Goal: Task Accomplishment & Management: Manage account settings

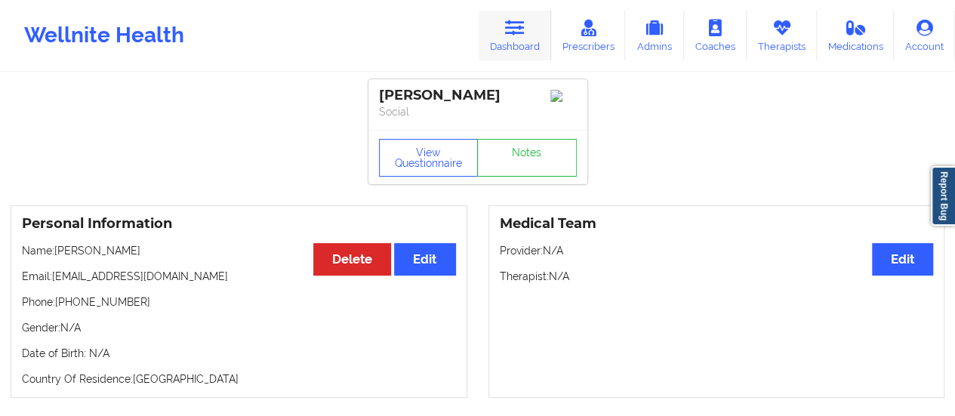
click at [525, 38] on link "Dashboard" at bounding box center [515, 36] width 72 height 50
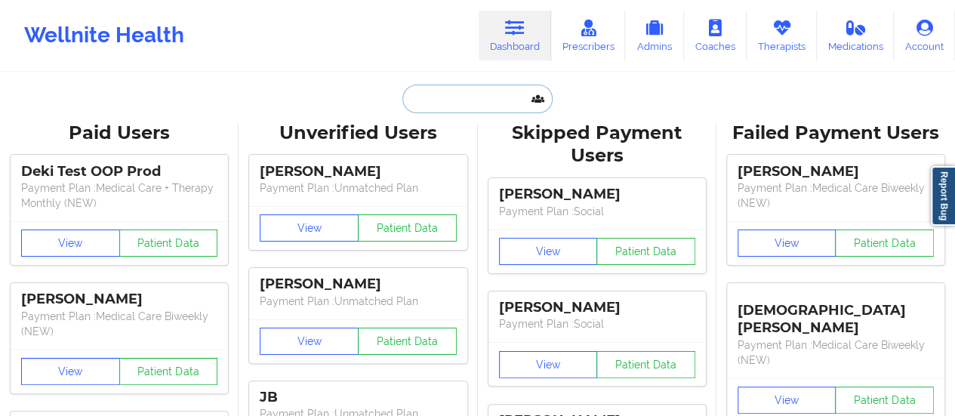
click at [478, 94] on input "text" at bounding box center [476, 99] width 149 height 29
paste input "[EMAIL_ADDRESS][DOMAIN_NAME]"
type input "[EMAIL_ADDRESS][DOMAIN_NAME]"
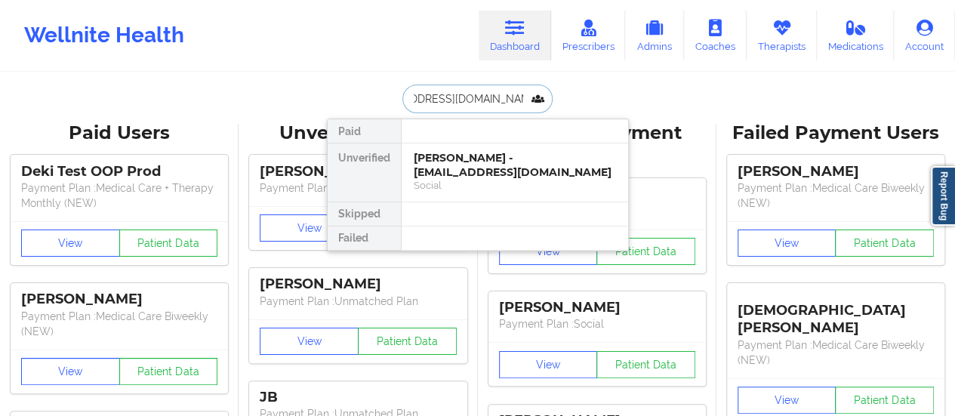
click at [466, 174] on div "[PERSON_NAME] - [EMAIL_ADDRESS][DOMAIN_NAME]" at bounding box center [515, 165] width 202 height 28
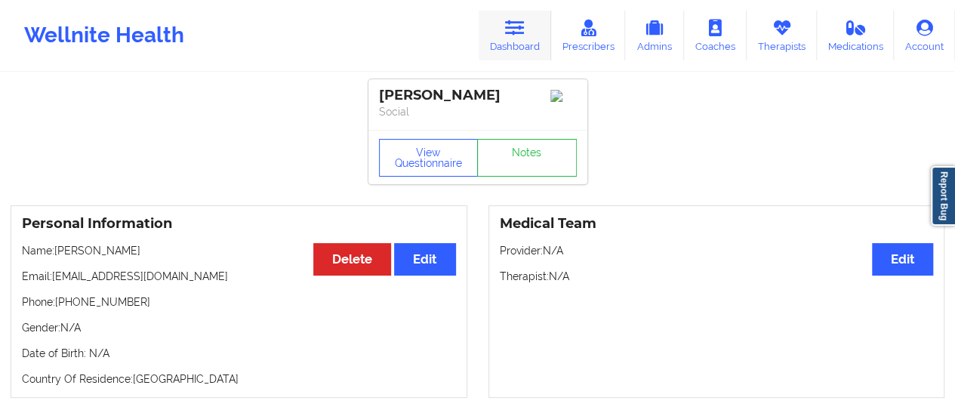
click at [505, 21] on link "Dashboard" at bounding box center [515, 36] width 72 height 50
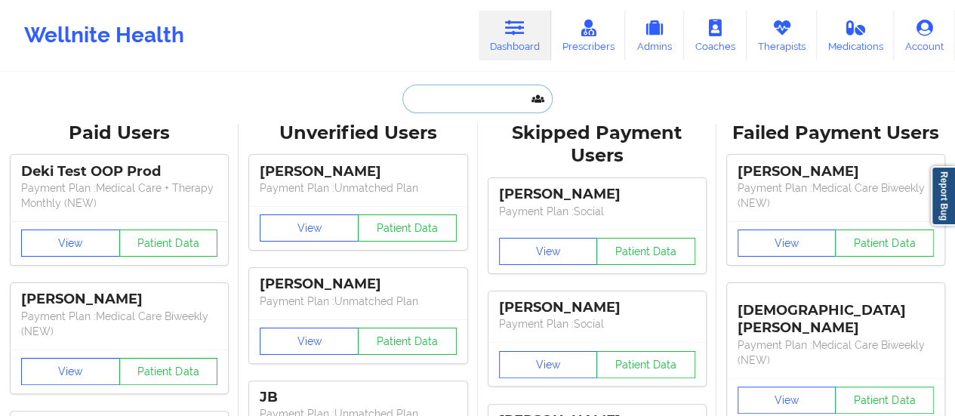
click at [460, 92] on input "text" at bounding box center [476, 99] width 149 height 29
paste input "[EMAIL_ADDRESS][DOMAIN_NAME]"
type input "[EMAIL_ADDRESS][DOMAIN_NAME]"
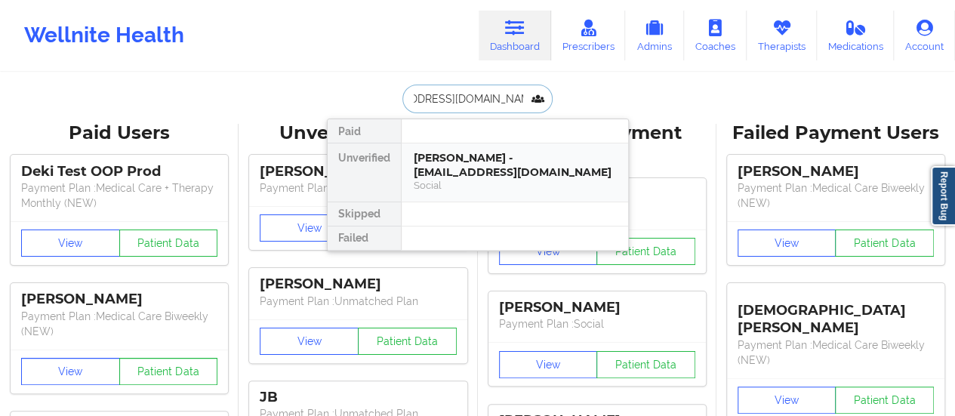
click at [439, 176] on div "[PERSON_NAME] - [EMAIL_ADDRESS][DOMAIN_NAME]" at bounding box center [515, 165] width 202 height 28
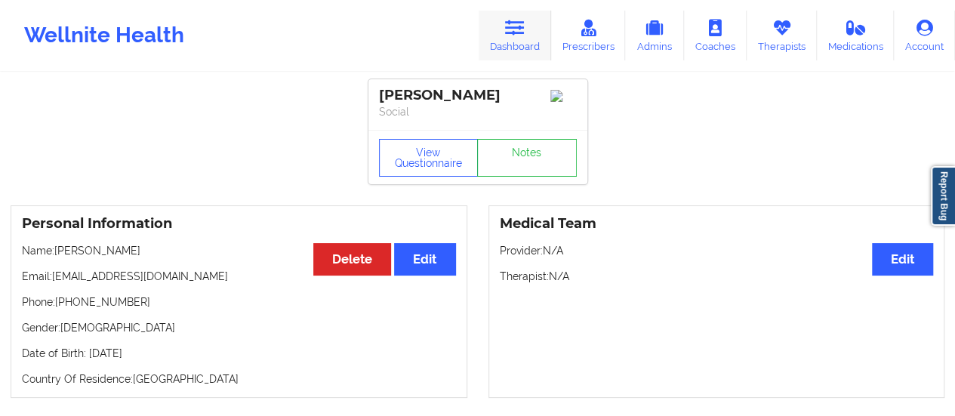
click at [511, 37] on link "Dashboard" at bounding box center [515, 36] width 72 height 50
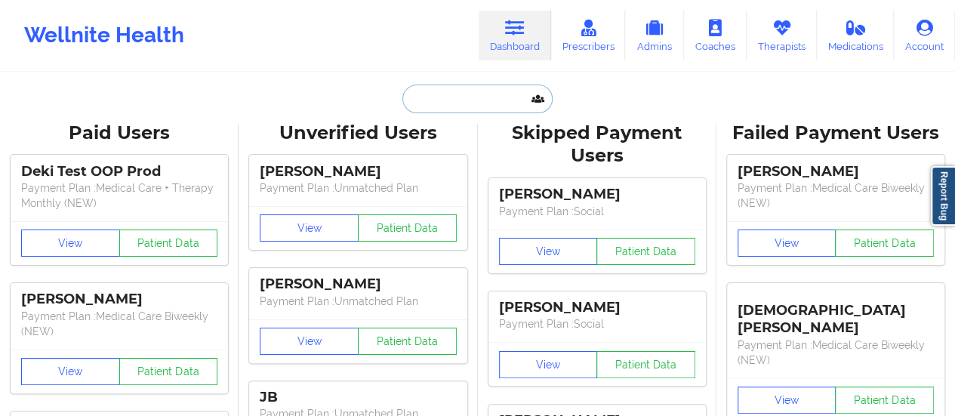
click at [448, 96] on input "text" at bounding box center [476, 99] width 149 height 29
paste input "[EMAIL_ADDRESS][DOMAIN_NAME]"
type input "[EMAIL_ADDRESS][DOMAIN_NAME]"
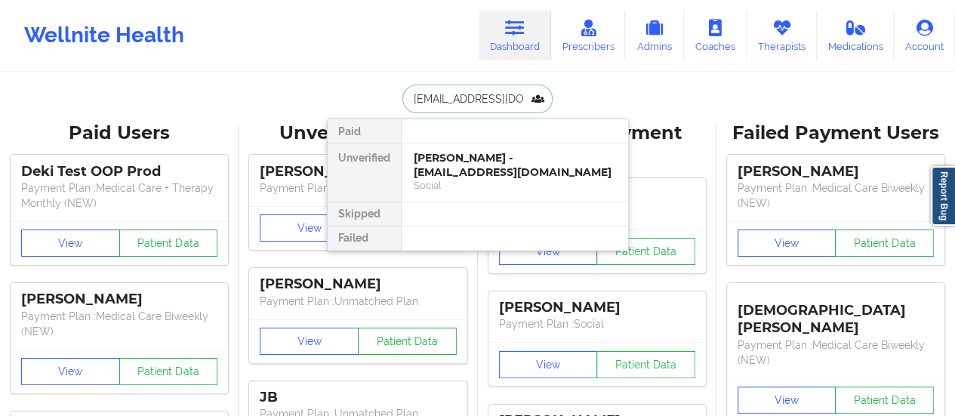
scroll to position [0, 50]
click at [438, 156] on div "[PERSON_NAME] - [EMAIL_ADDRESS][DOMAIN_NAME]" at bounding box center [515, 165] width 202 height 28
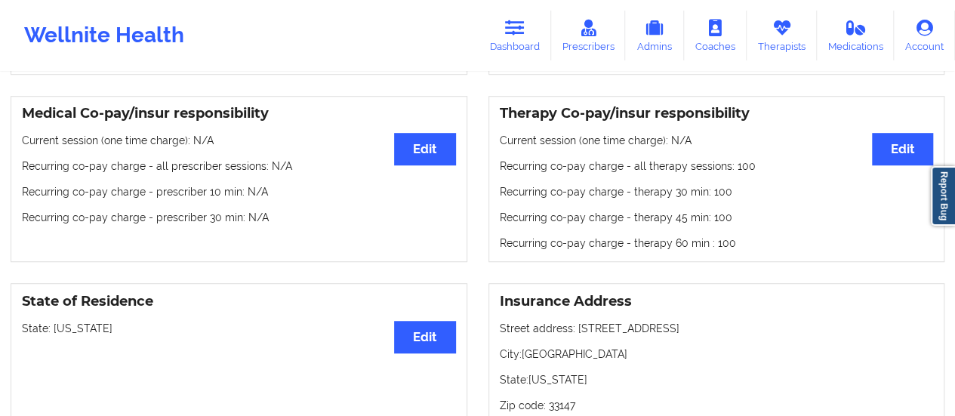
scroll to position [437, 0]
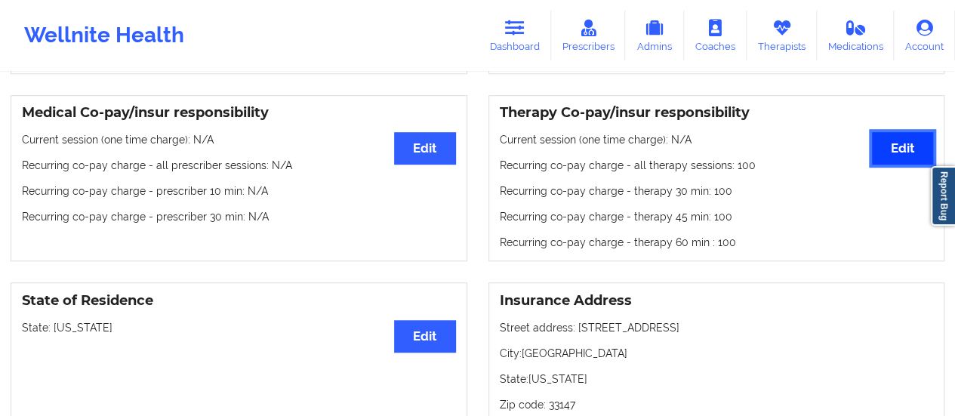
click at [908, 162] on button "Edit" at bounding box center [902, 148] width 61 height 32
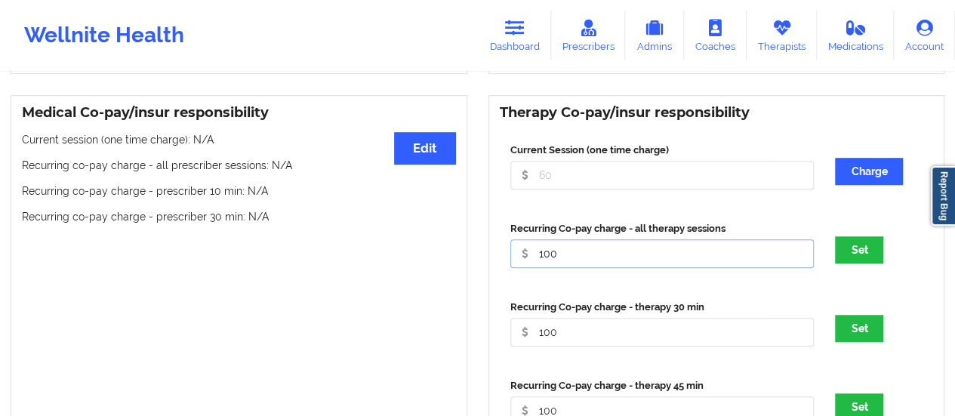
click at [548, 260] on input "100" at bounding box center [662, 253] width 304 height 29
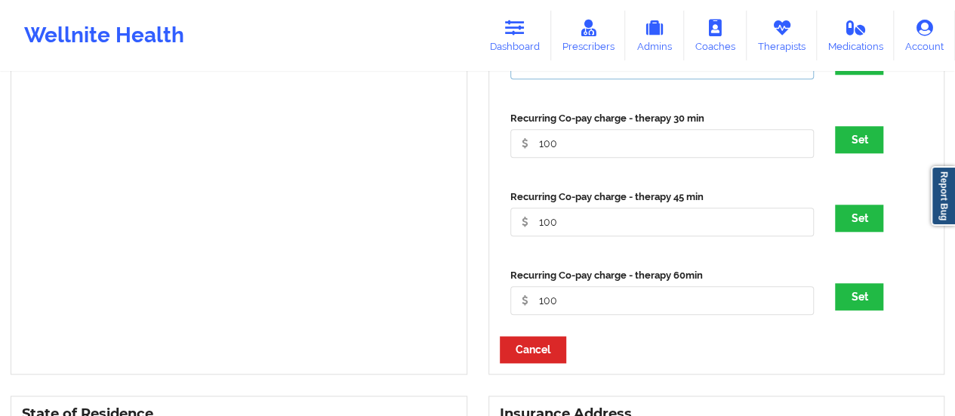
scroll to position [634, 0]
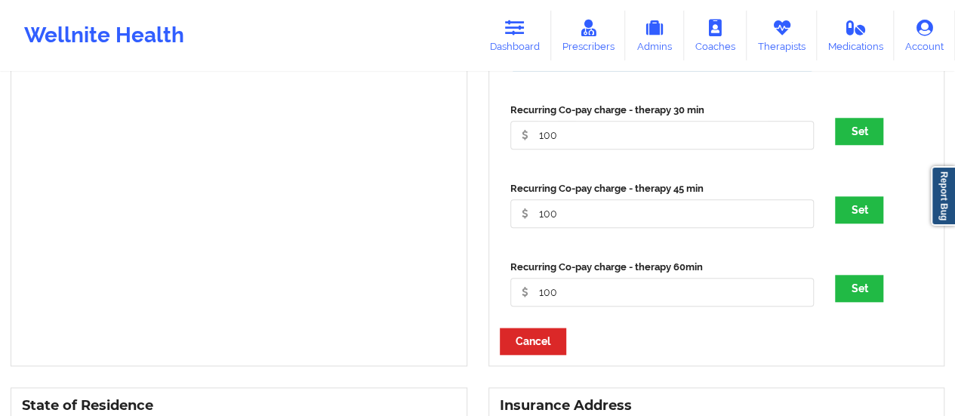
type input "0"
click at [568, 143] on input "100" at bounding box center [662, 135] width 304 height 29
type input "0"
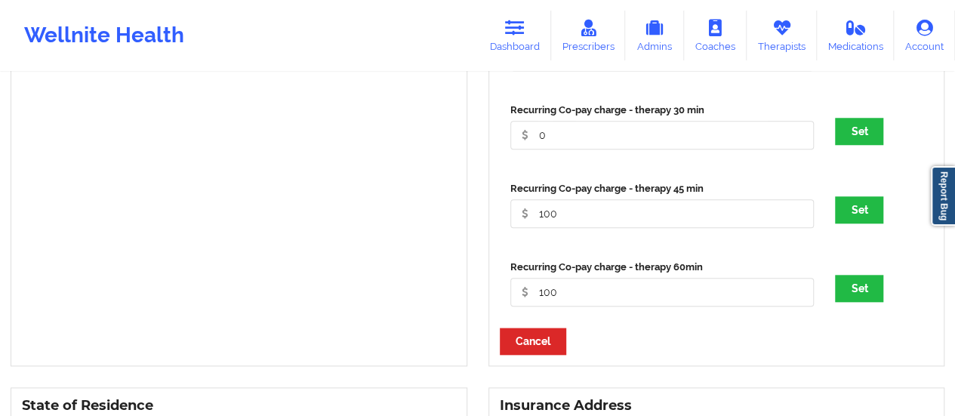
click at [562, 217] on div "Recurring Co-pay charge - therapy 45 min 100" at bounding box center [662, 204] width 315 height 47
click at [562, 217] on input "100" at bounding box center [662, 213] width 304 height 29
type input "0"
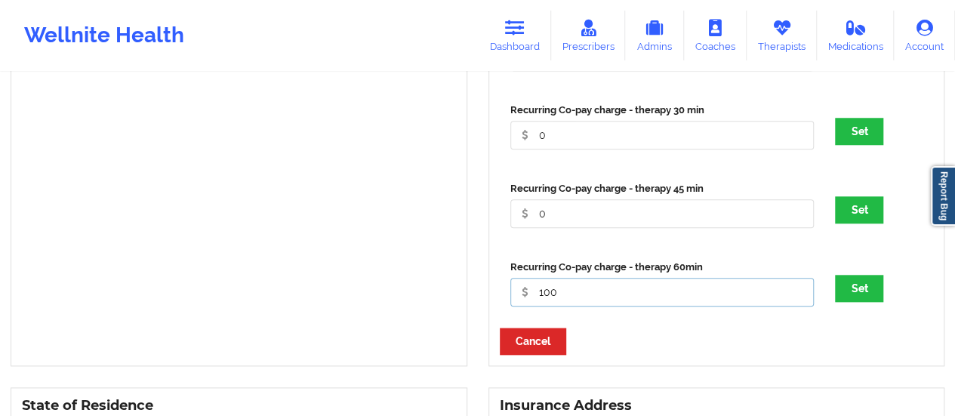
click at [569, 303] on input "100" at bounding box center [662, 292] width 304 height 29
type input "0"
click at [869, 294] on button "Set" at bounding box center [859, 288] width 48 height 27
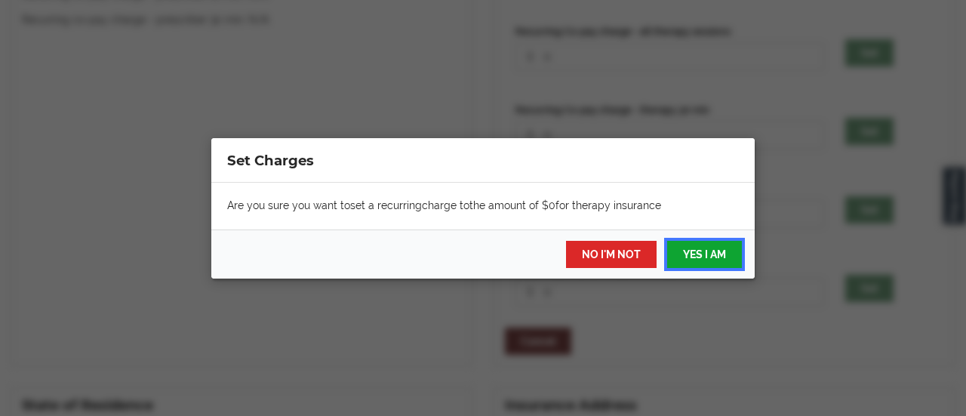
click at [697, 251] on button "YES I AM" at bounding box center [704, 254] width 75 height 27
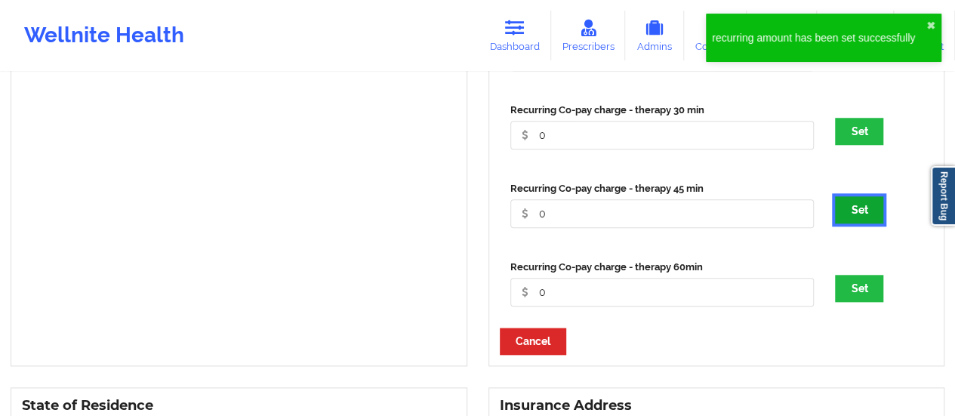
click at [858, 223] on button "Set" at bounding box center [859, 209] width 48 height 27
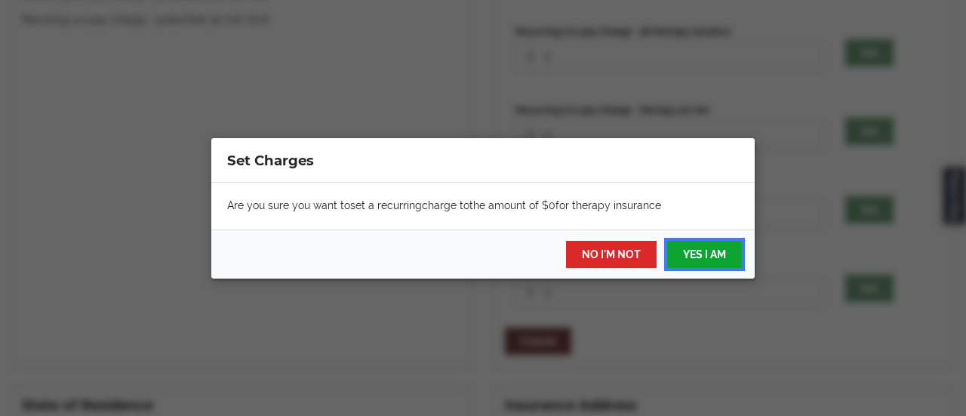
click at [688, 249] on button "YES I AM" at bounding box center [704, 254] width 75 height 27
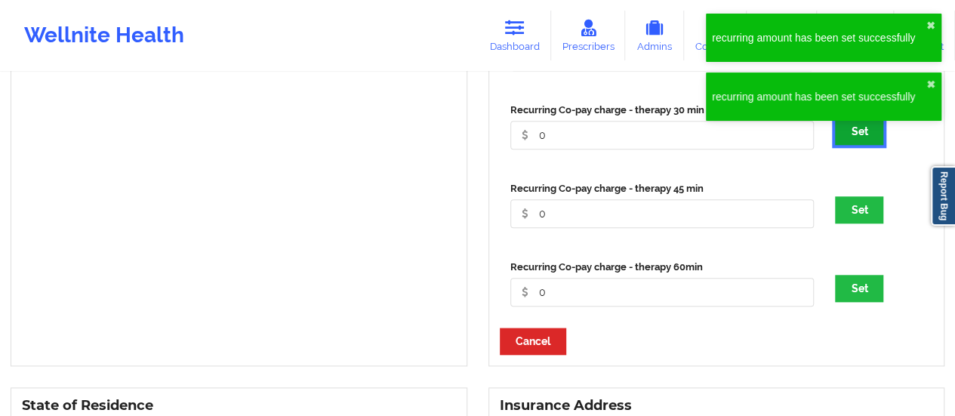
click at [866, 145] on button "Set" at bounding box center [859, 131] width 48 height 27
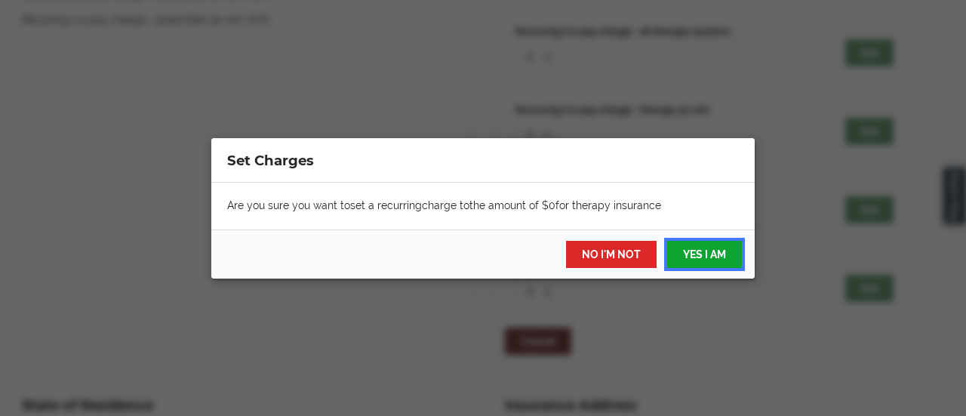
click at [716, 248] on button "YES I AM" at bounding box center [704, 254] width 75 height 27
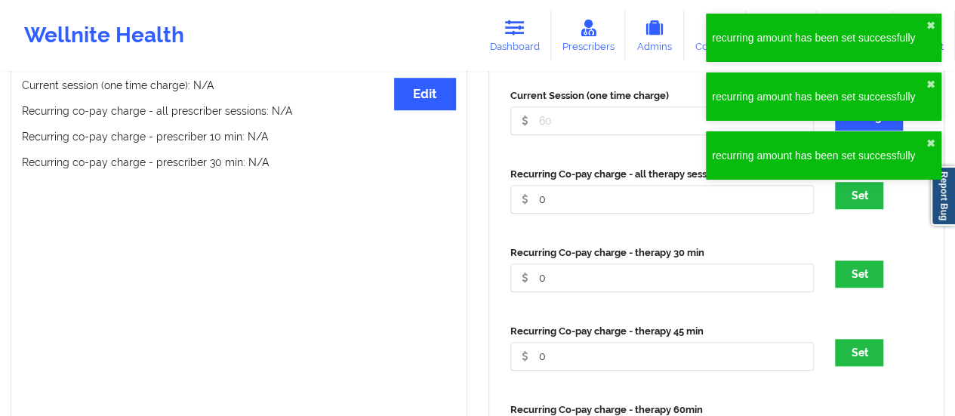
scroll to position [491, 0]
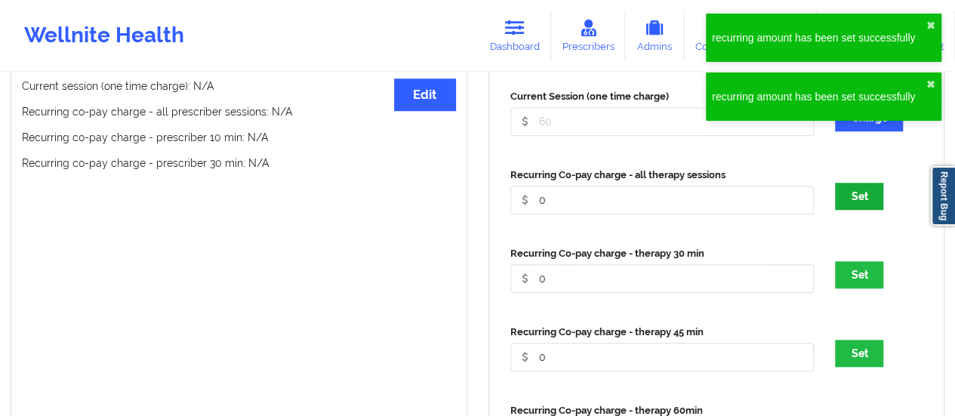
drag, startPoint x: 885, startPoint y: 203, endPoint x: 874, endPoint y: 208, distance: 11.8
click at [874, 208] on div "Set" at bounding box center [878, 196] width 109 height 27
click at [874, 208] on button "Set" at bounding box center [859, 196] width 48 height 27
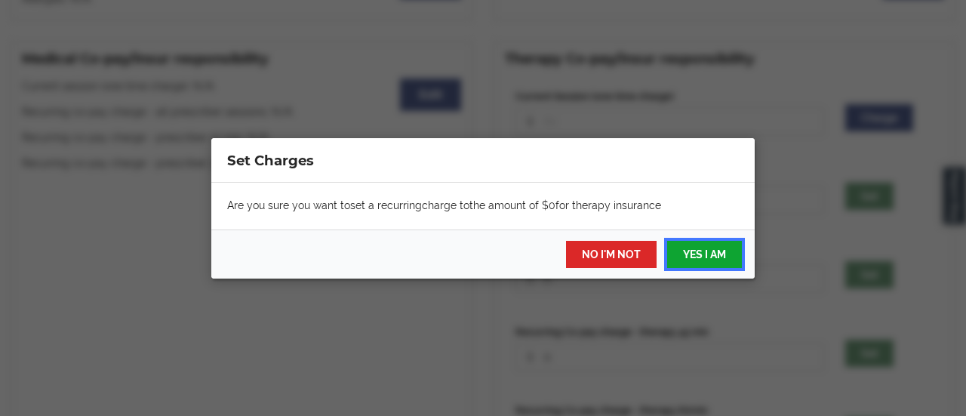
click at [722, 266] on button "YES I AM" at bounding box center [704, 254] width 75 height 27
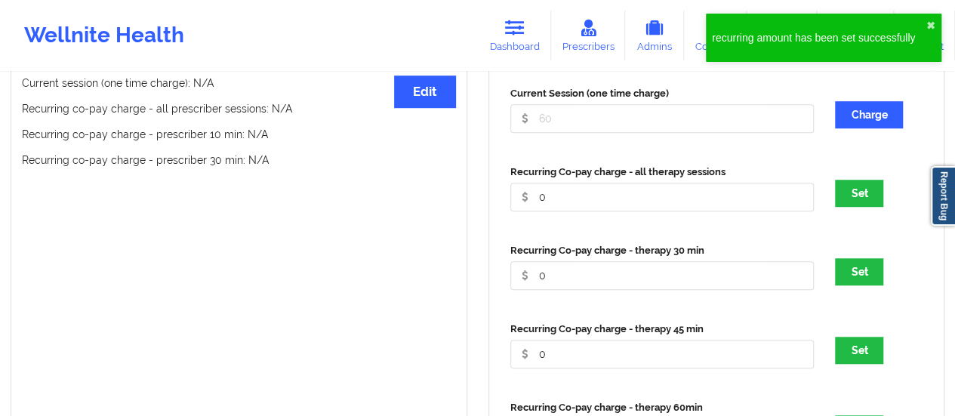
scroll to position [0, 0]
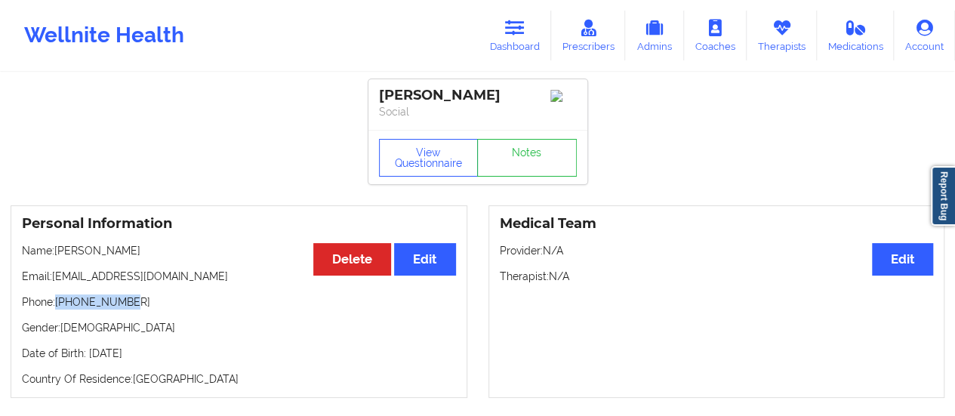
drag, startPoint x: 129, startPoint y: 313, endPoint x: 57, endPoint y: 318, distance: 71.8
click at [57, 309] on p "Phone: [PHONE_NUMBER]" at bounding box center [239, 301] width 434 height 15
copy p "[PHONE_NUMBER]"
click at [772, 38] on link "Therapists" at bounding box center [781, 36] width 70 height 50
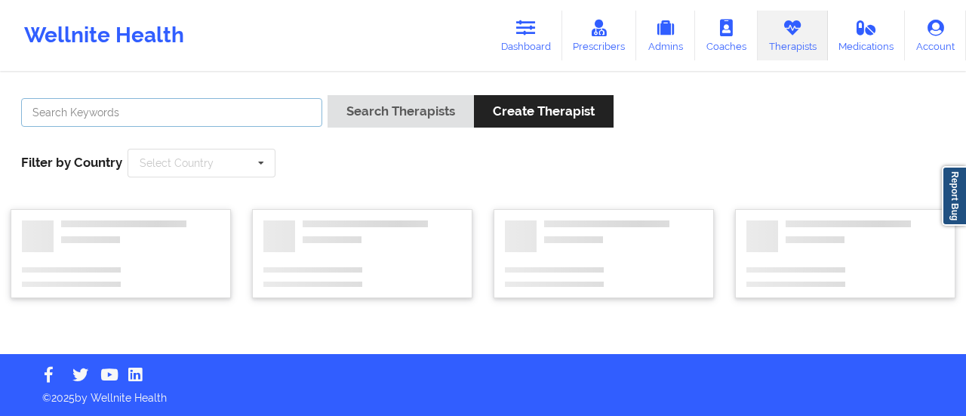
click at [293, 109] on input "text" at bounding box center [171, 112] width 301 height 29
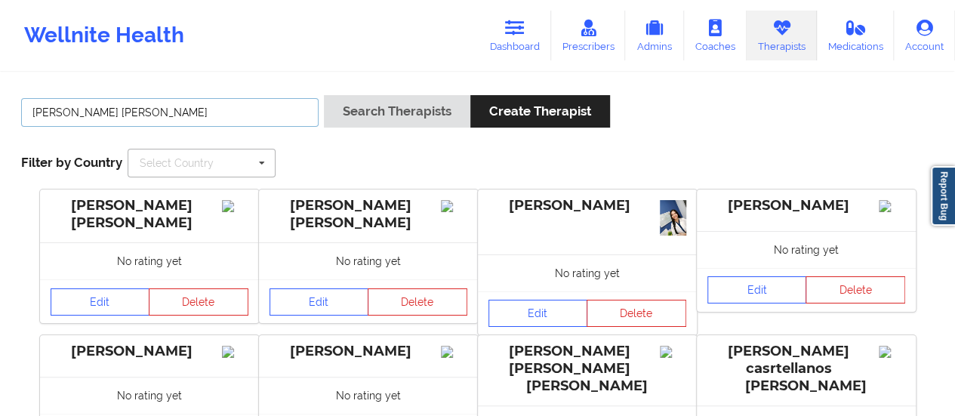
type input "[PERSON_NAME]"
click at [324, 95] on button "Search Therapists" at bounding box center [397, 111] width 146 height 32
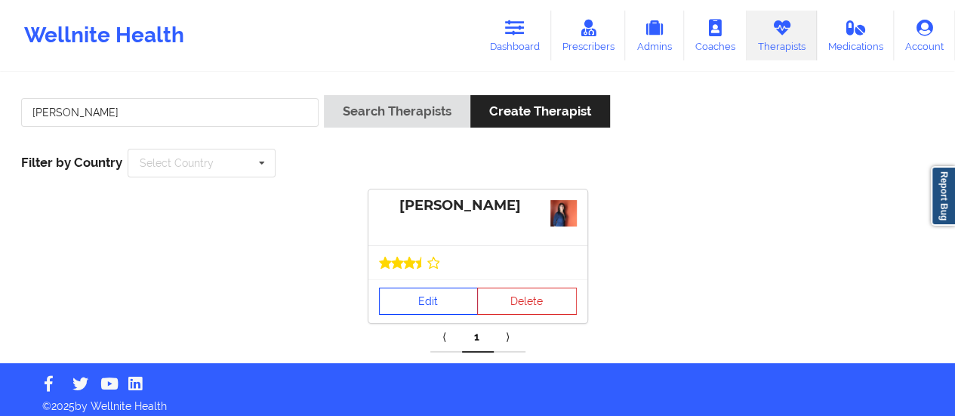
click at [415, 307] on link "Edit" at bounding box center [429, 301] width 100 height 27
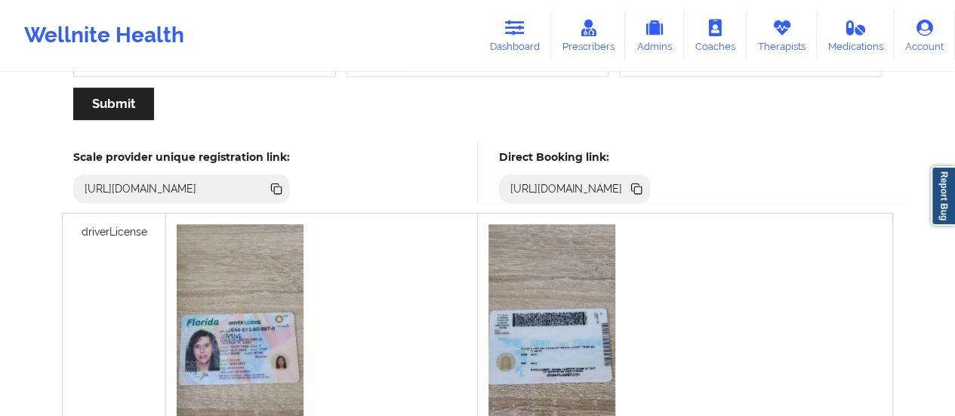
scroll to position [383, 0]
click at [642, 188] on icon at bounding box center [638, 190] width 8 height 8
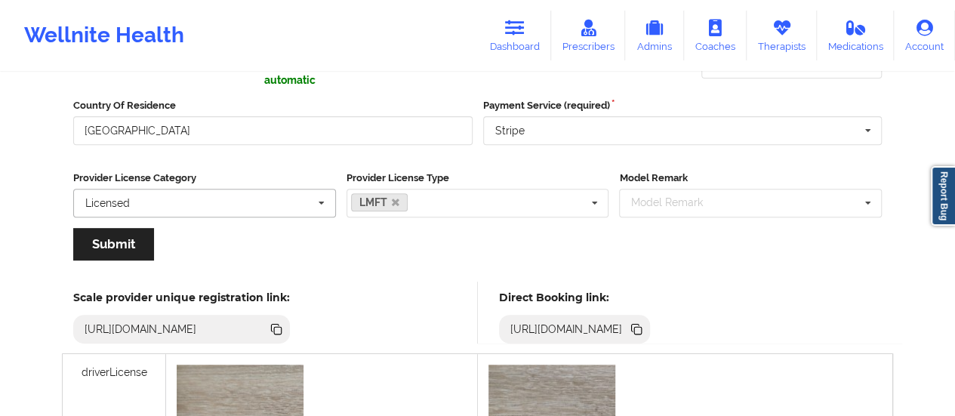
scroll to position [0, 0]
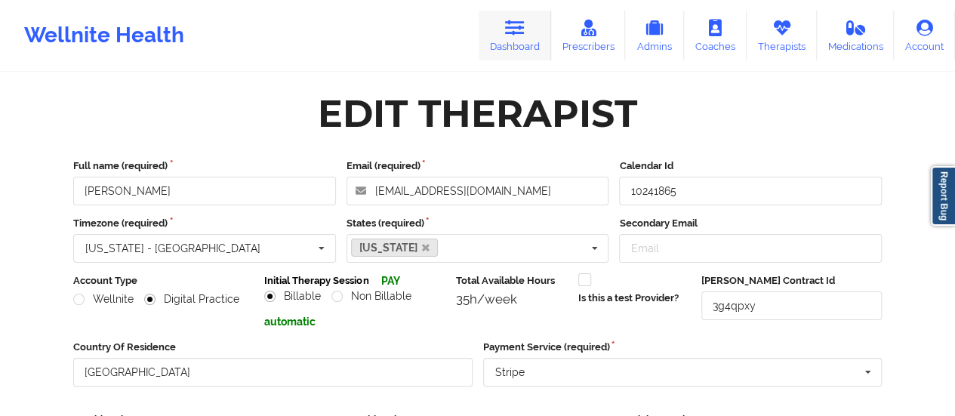
click at [513, 36] on icon at bounding box center [515, 28] width 20 height 17
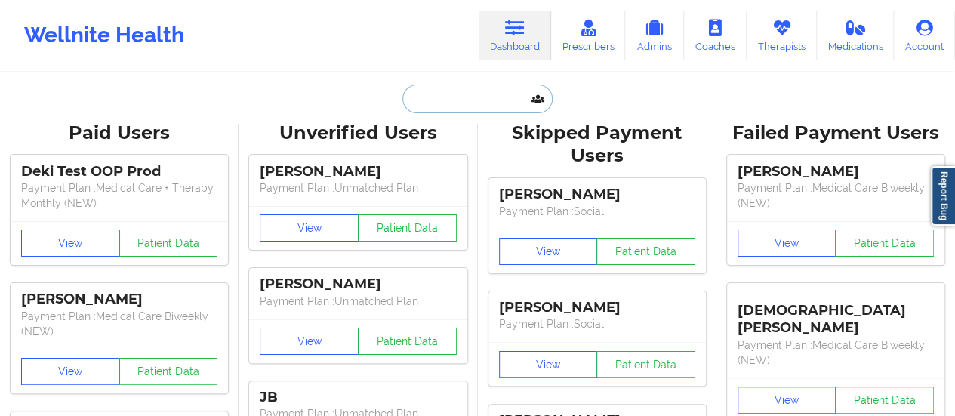
click at [469, 100] on input "text" at bounding box center [476, 99] width 149 height 29
paste input "Hi [PERSON_NAME], You have an initial appointment. Please note that this is a c…"
type input "Hi [PERSON_NAME], You have an initial appointment. Please note that this is a c…"
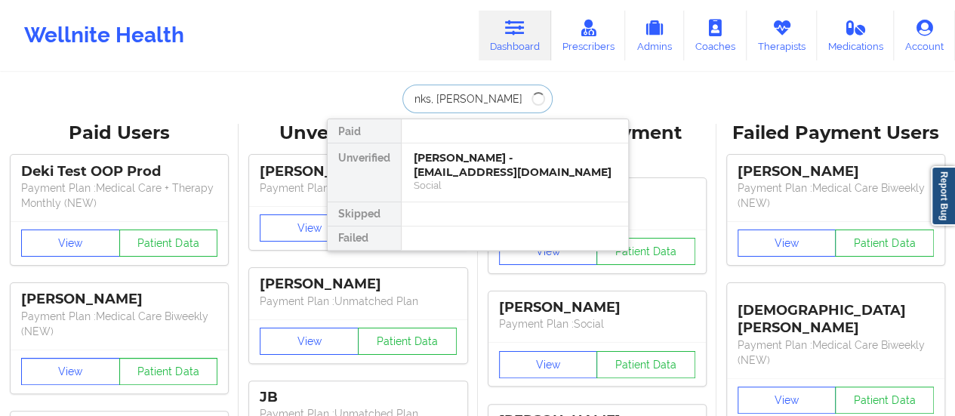
click at [469, 100] on input "Hi [PERSON_NAME], You have an initial appointment. Please note that this is a c…" at bounding box center [476, 99] width 149 height 29
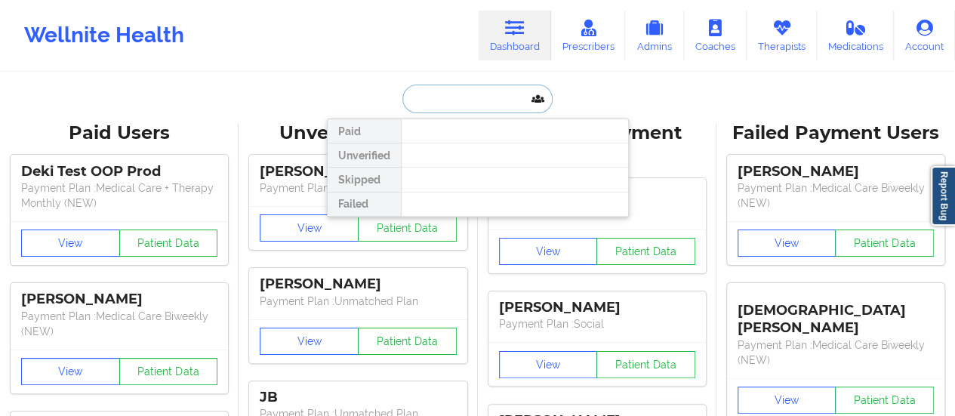
scroll to position [0, 0]
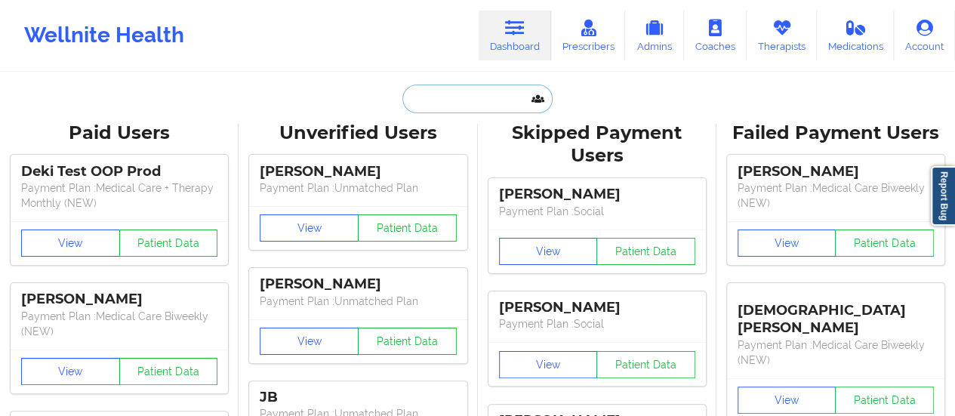
paste input "Hi [PERSON_NAME], You have an initial appointment. Please note that this is a c…"
type input "Hi [PERSON_NAME], You have an initial appointment. Please note that this is a c…"
paste input "[EMAIL_ADDRESS][DOMAIN_NAME]"
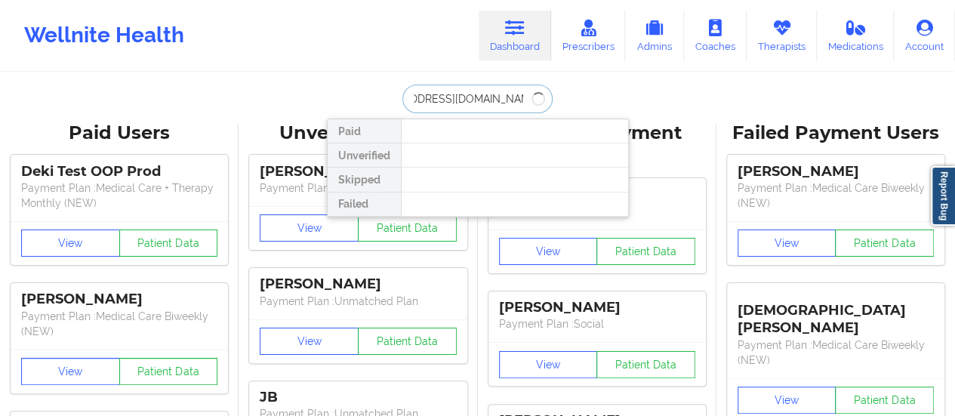
type input "[EMAIL_ADDRESS][DOMAIN_NAME]"
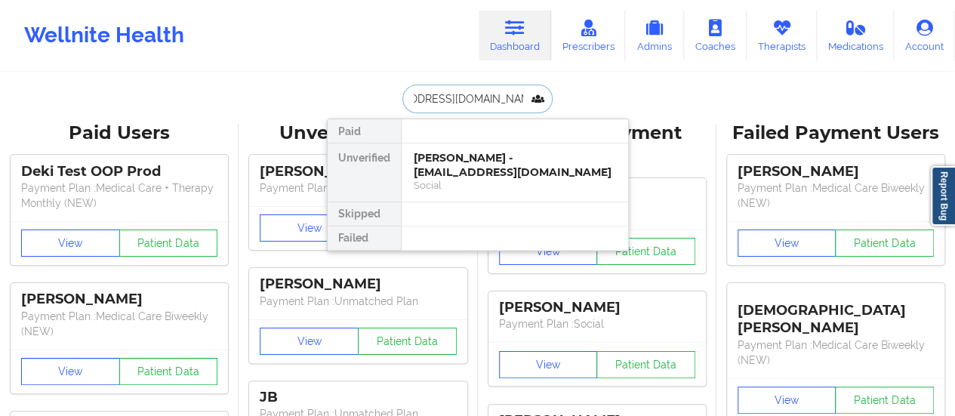
scroll to position [0, 0]
click at [518, 186] on div "Social" at bounding box center [515, 185] width 202 height 13
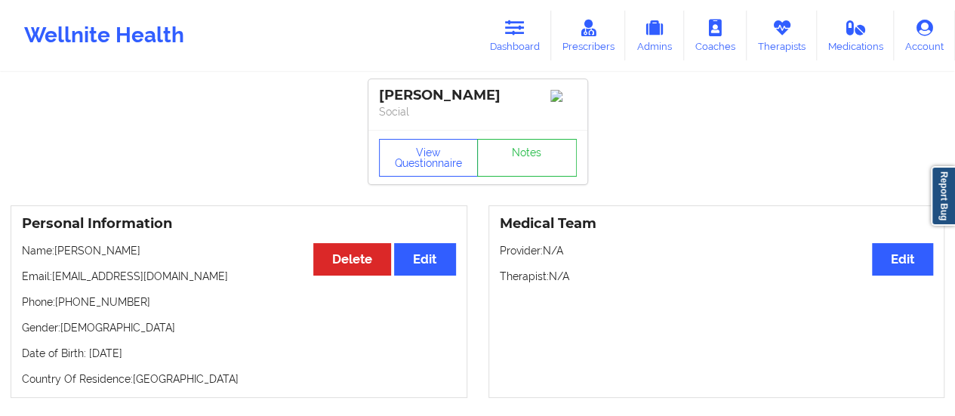
drag, startPoint x: 56, startPoint y: 269, endPoint x: 217, endPoint y: 272, distance: 161.5
click at [217, 258] on p "Name: [PERSON_NAME]" at bounding box center [239, 250] width 434 height 15
copy p "[PERSON_NAME]"
